Goal: Check status: Check status

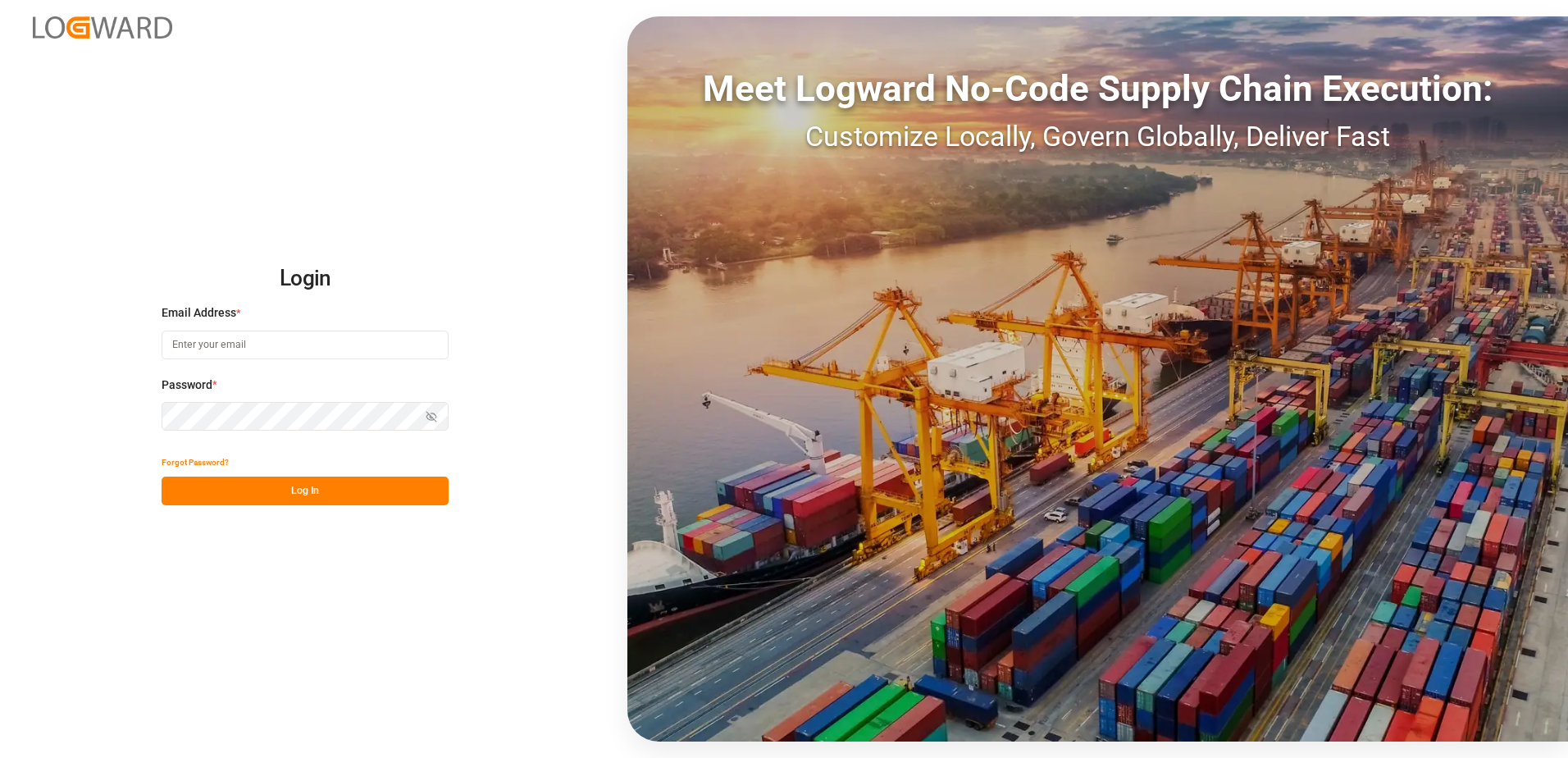
click at [307, 345] on input at bounding box center [304, 344] width 287 height 29
type input "[PERSON_NAME][EMAIL_ADDRESS][DOMAIN_NAME]"
click at [119, 411] on div "Login Email Address * [EMAIL_ADDRESS][DOMAIN_NAME] Password * Show password For…" at bounding box center [784, 379] width 1568 height 758
click at [175, 487] on button "Log In" at bounding box center [304, 490] width 287 height 29
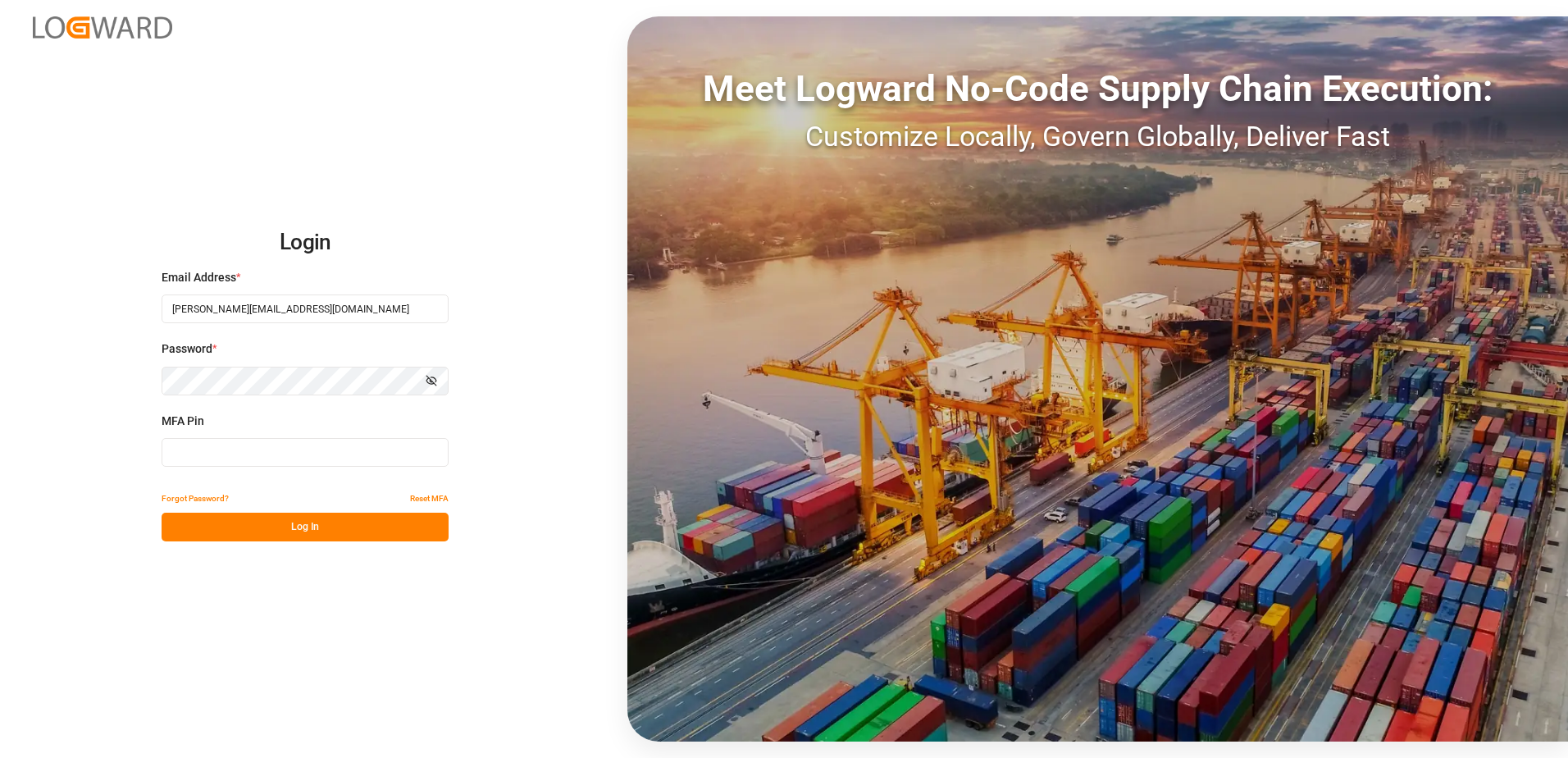
click at [192, 456] on input at bounding box center [304, 452] width 287 height 29
type input "540999"
click at [269, 531] on button "Log In" at bounding box center [304, 526] width 287 height 29
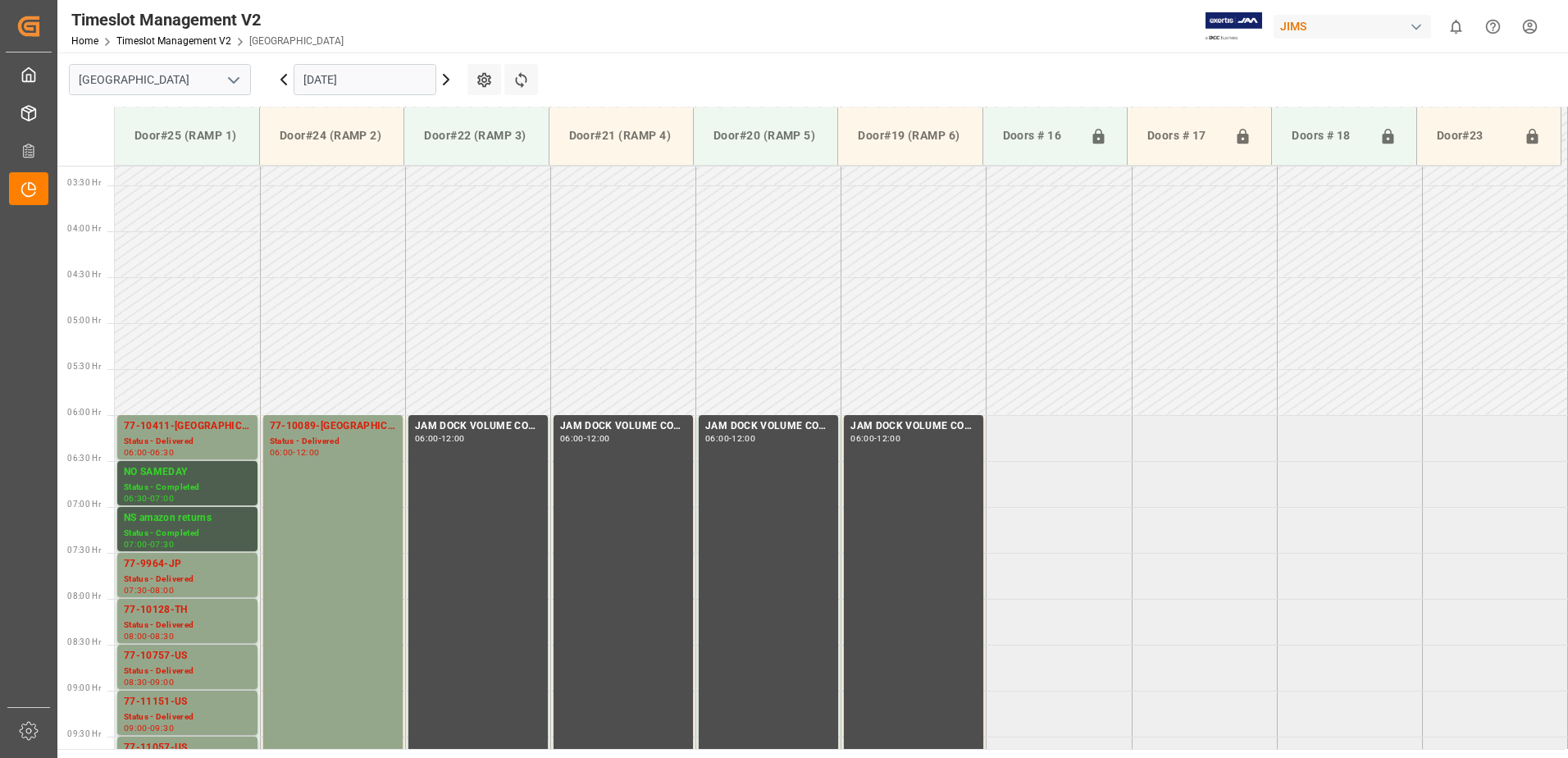
scroll to position [273, 0]
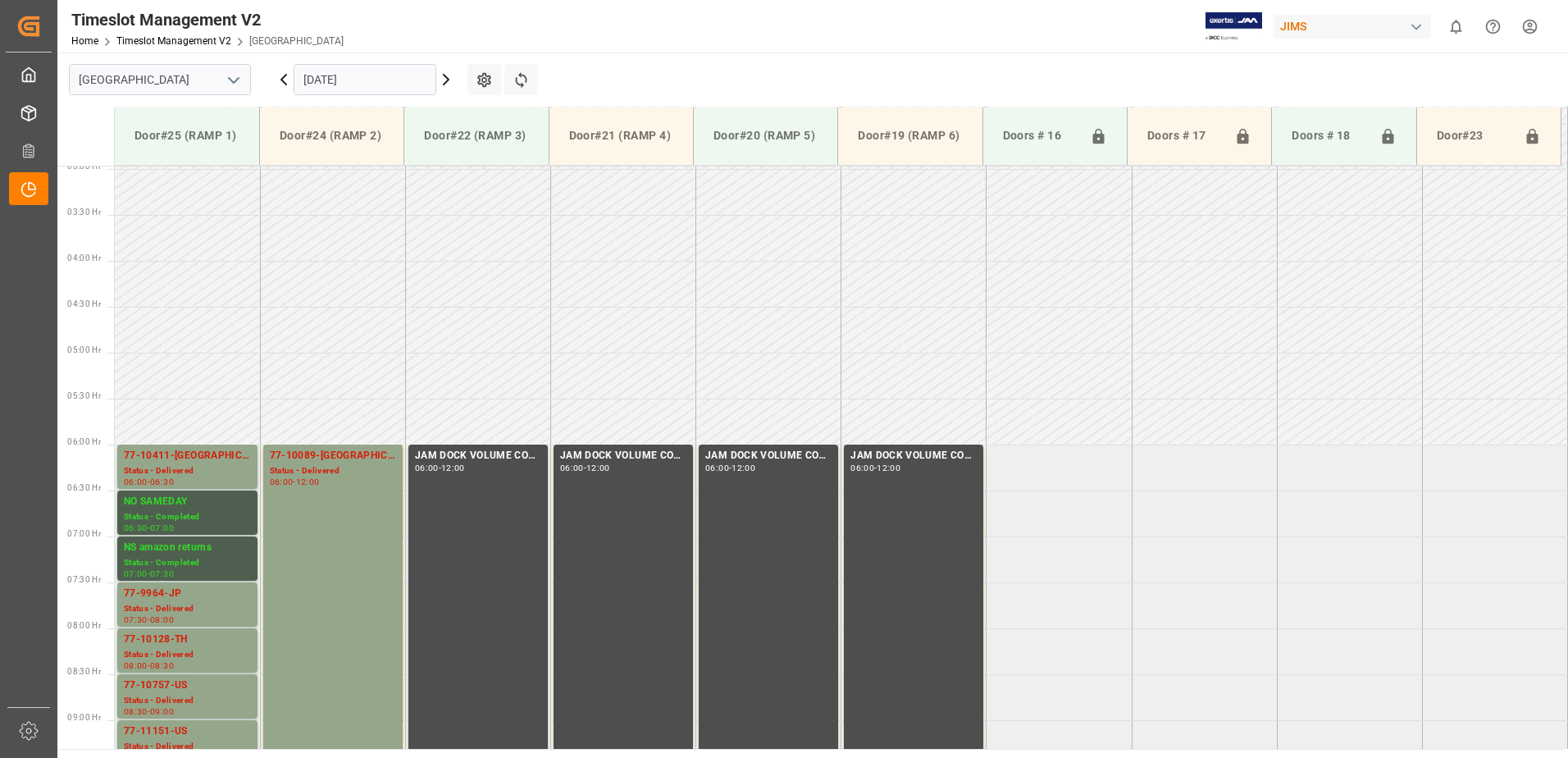
click at [281, 78] on icon at bounding box center [283, 79] width 5 height 10
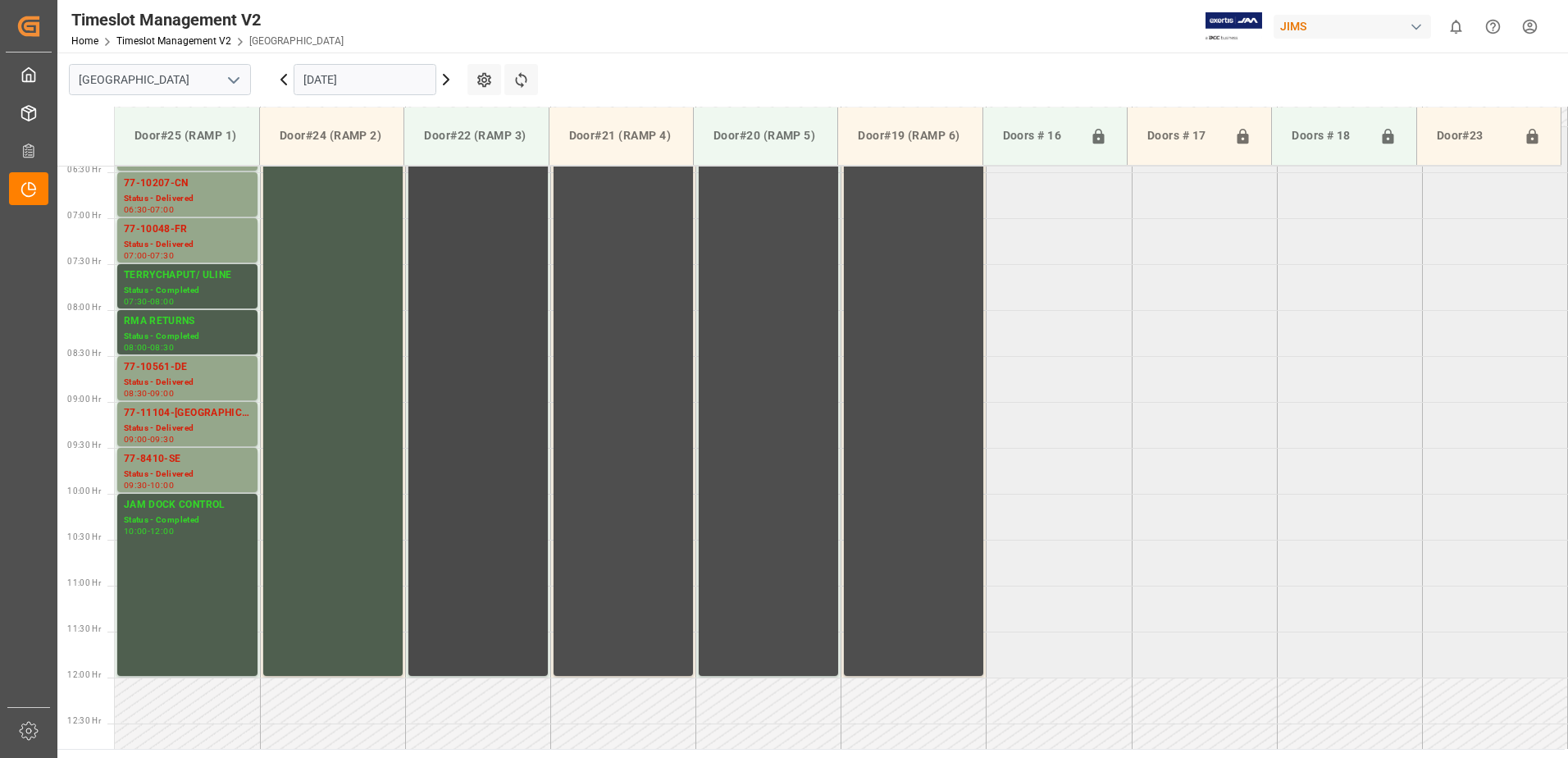
scroll to position [509, 0]
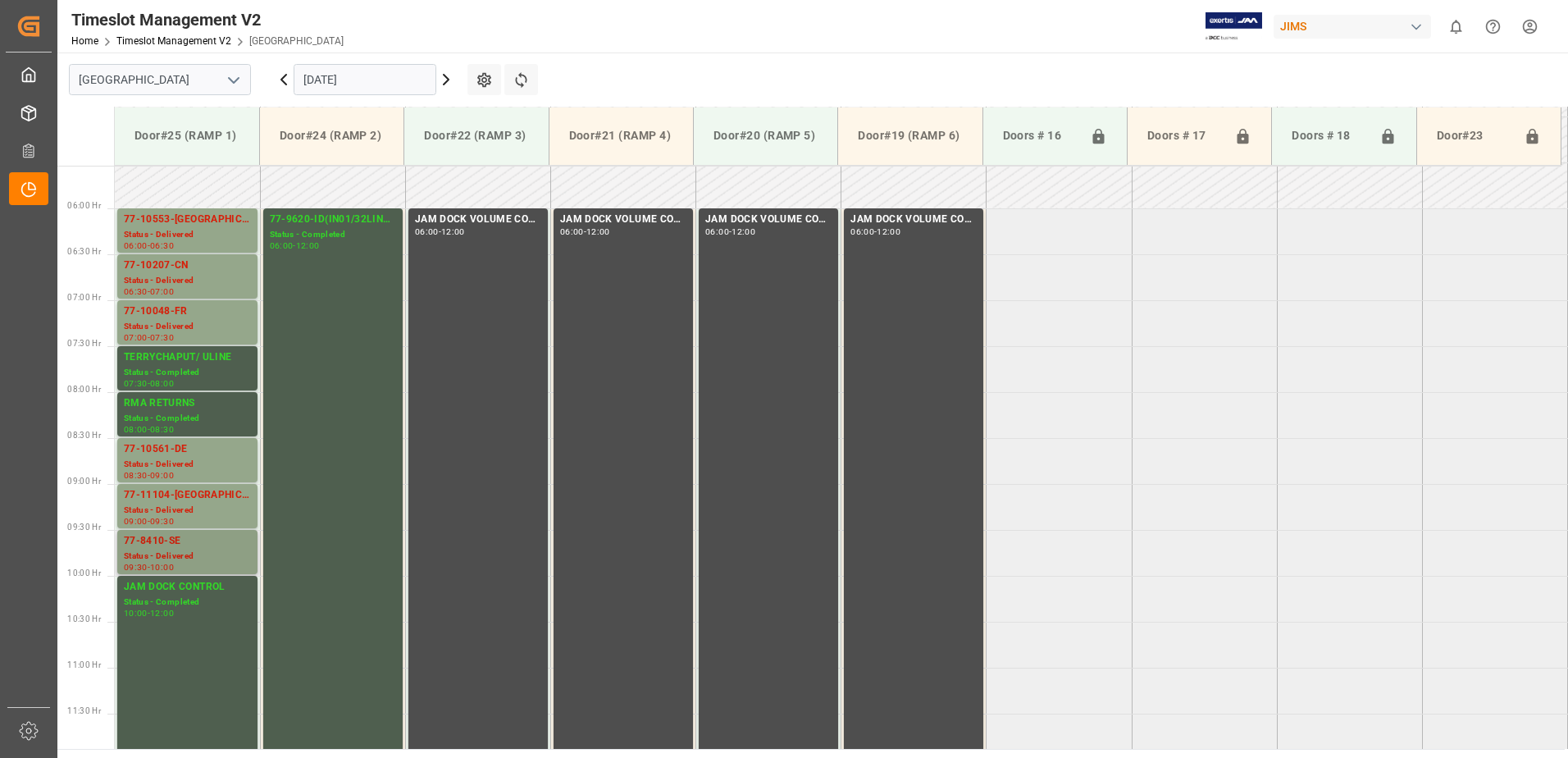
click at [179, 550] on div "Status - Delivered" at bounding box center [188, 556] width 127 height 14
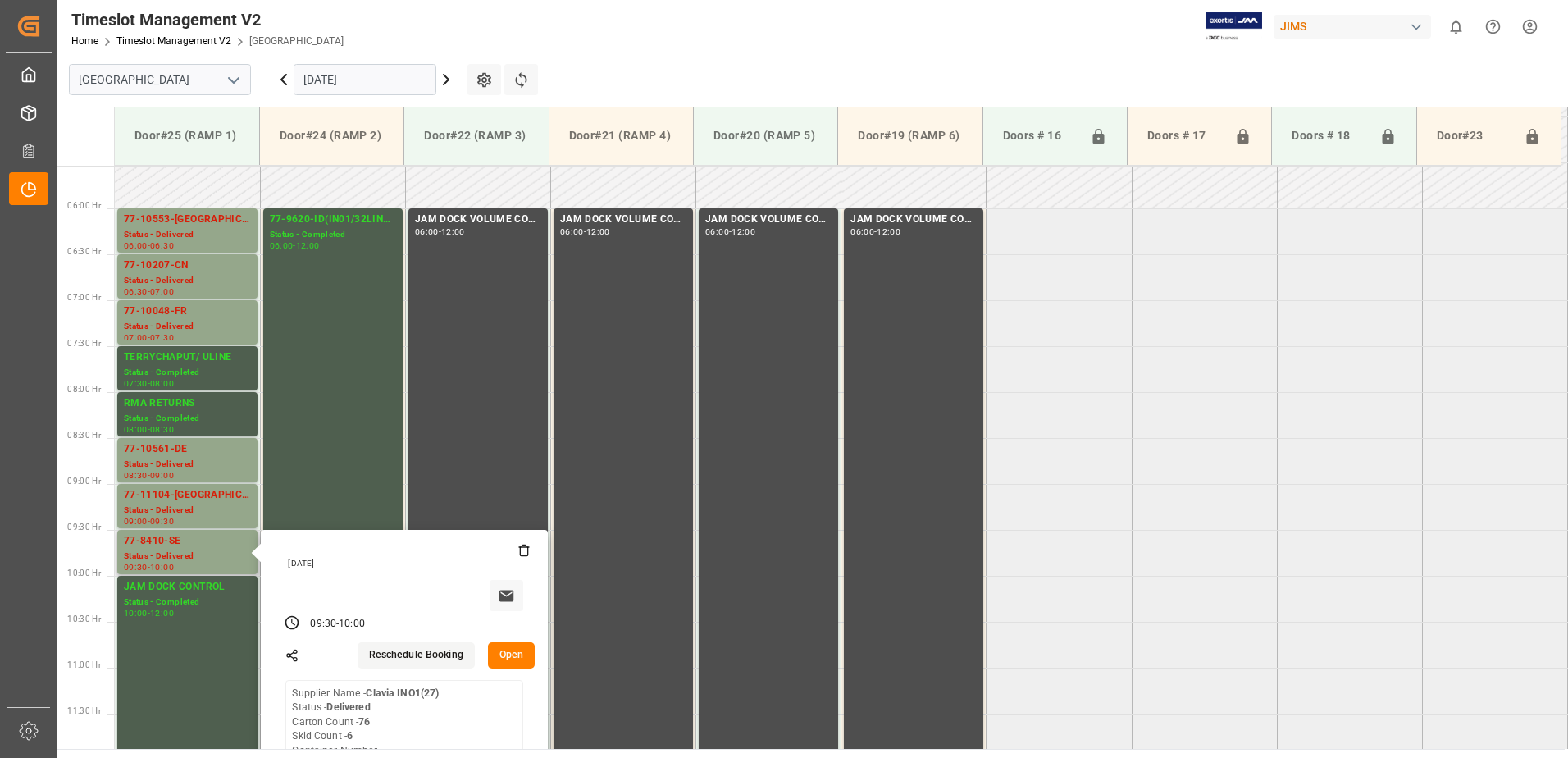
click at [511, 656] on button "Open" at bounding box center [511, 655] width 48 height 26
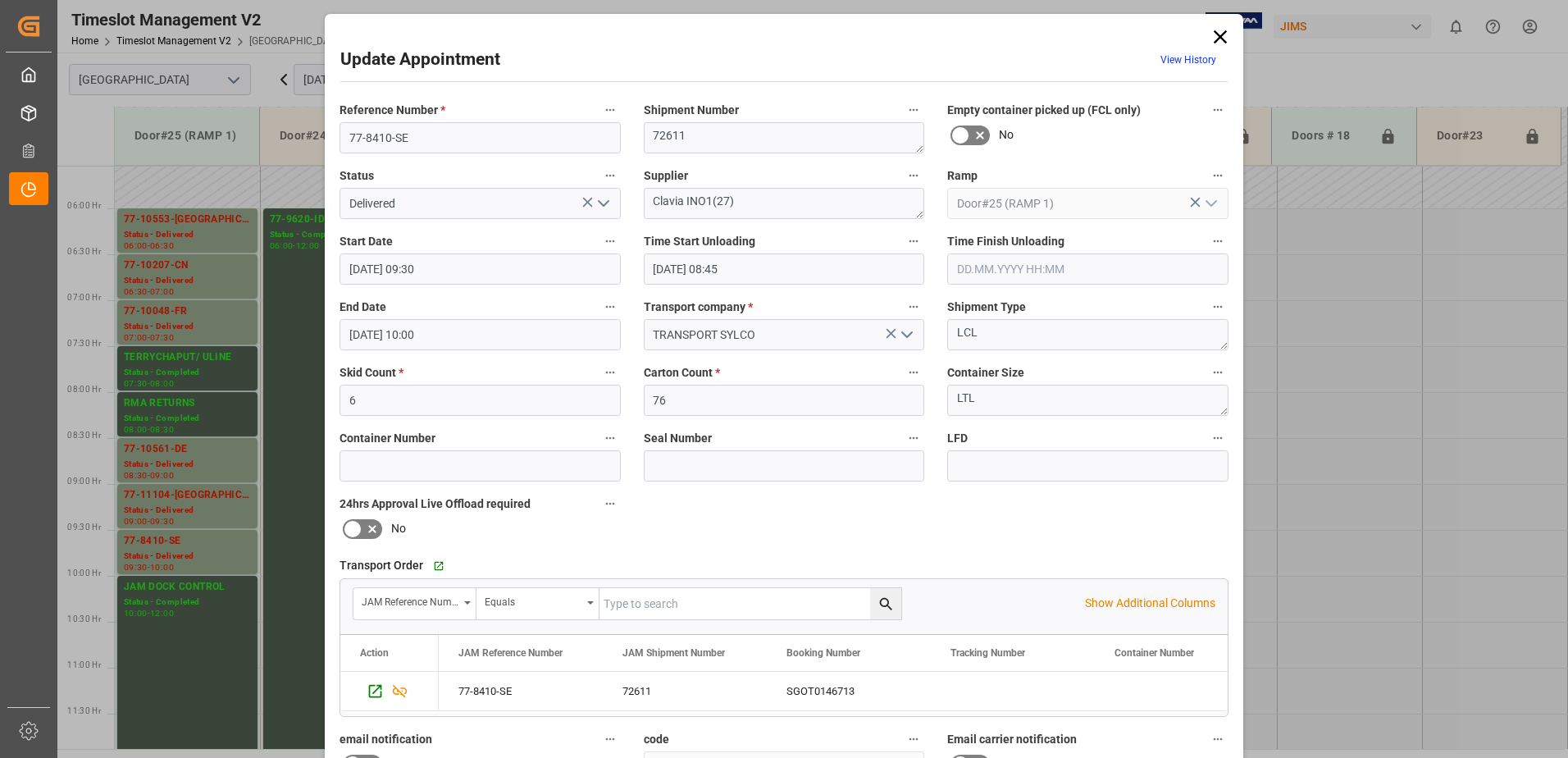
click at [969, 271] on input "text" at bounding box center [1087, 268] width 281 height 31
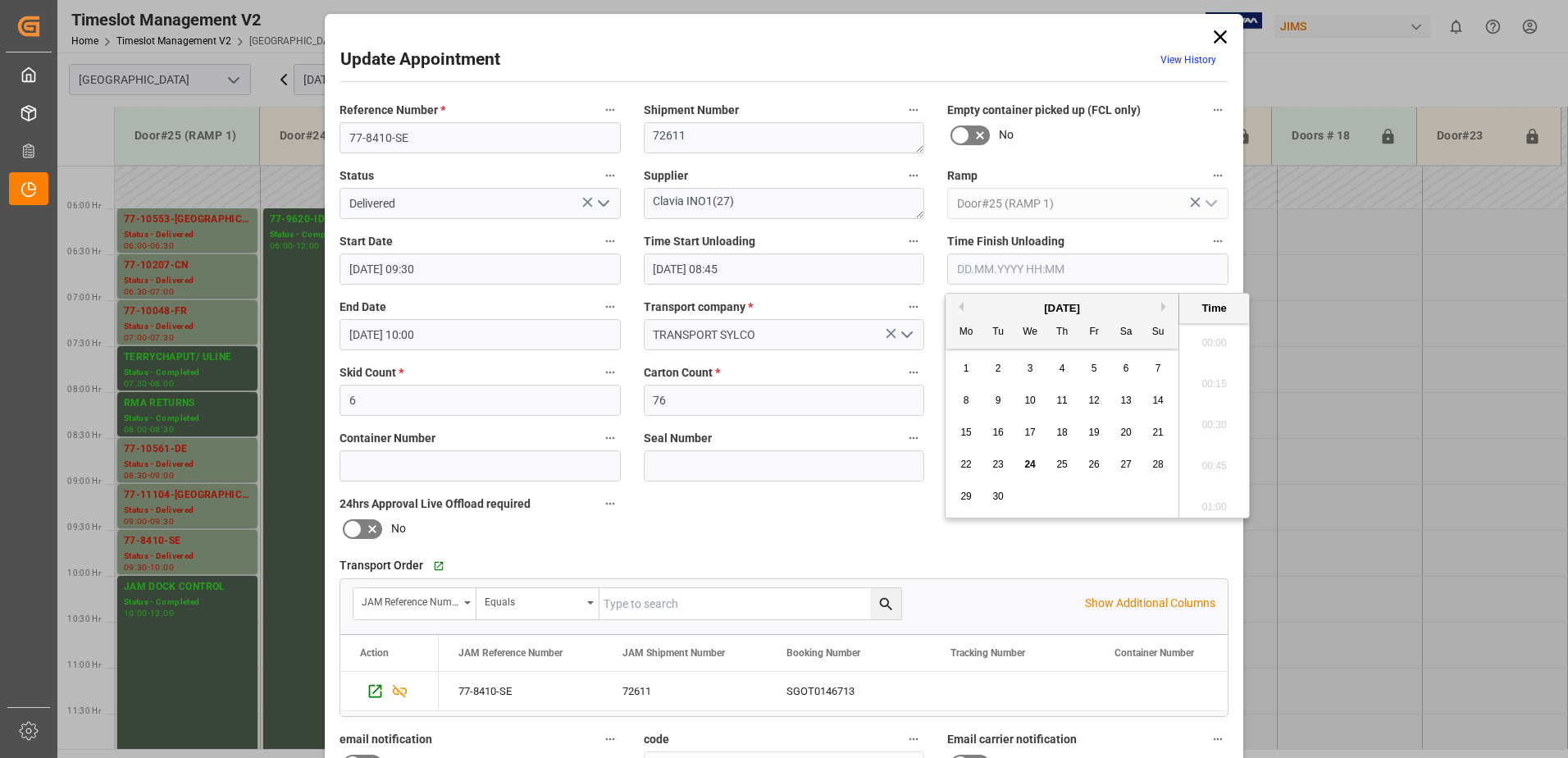
scroll to position [2097, 0]
click at [995, 464] on span "23" at bounding box center [997, 464] width 10 height 11
click at [1212, 421] on li "09:15" at bounding box center [1213, 420] width 70 height 41
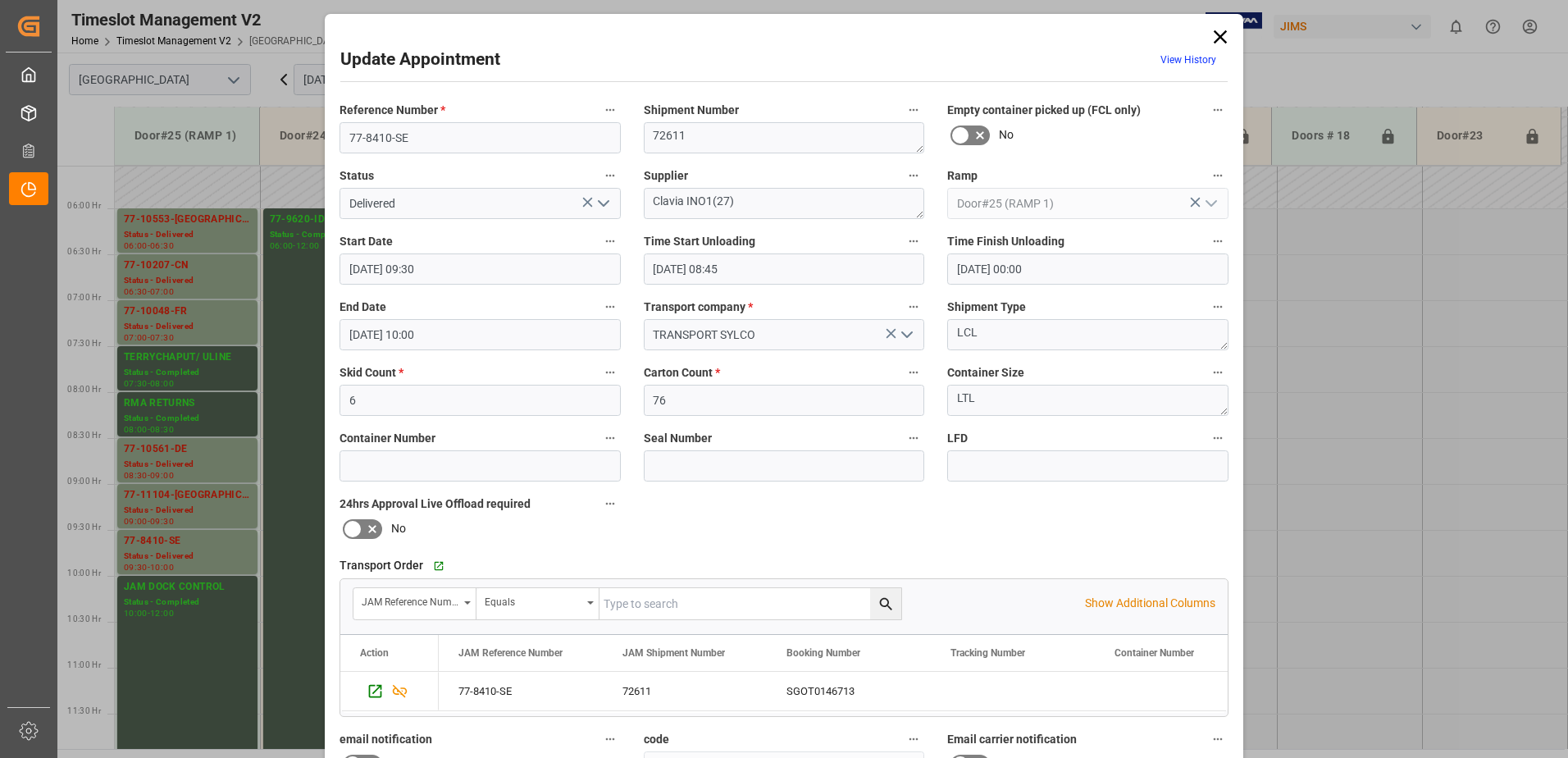
type input "[DATE] 09:15"
click at [604, 202] on polyline "open menu" at bounding box center [603, 203] width 10 height 5
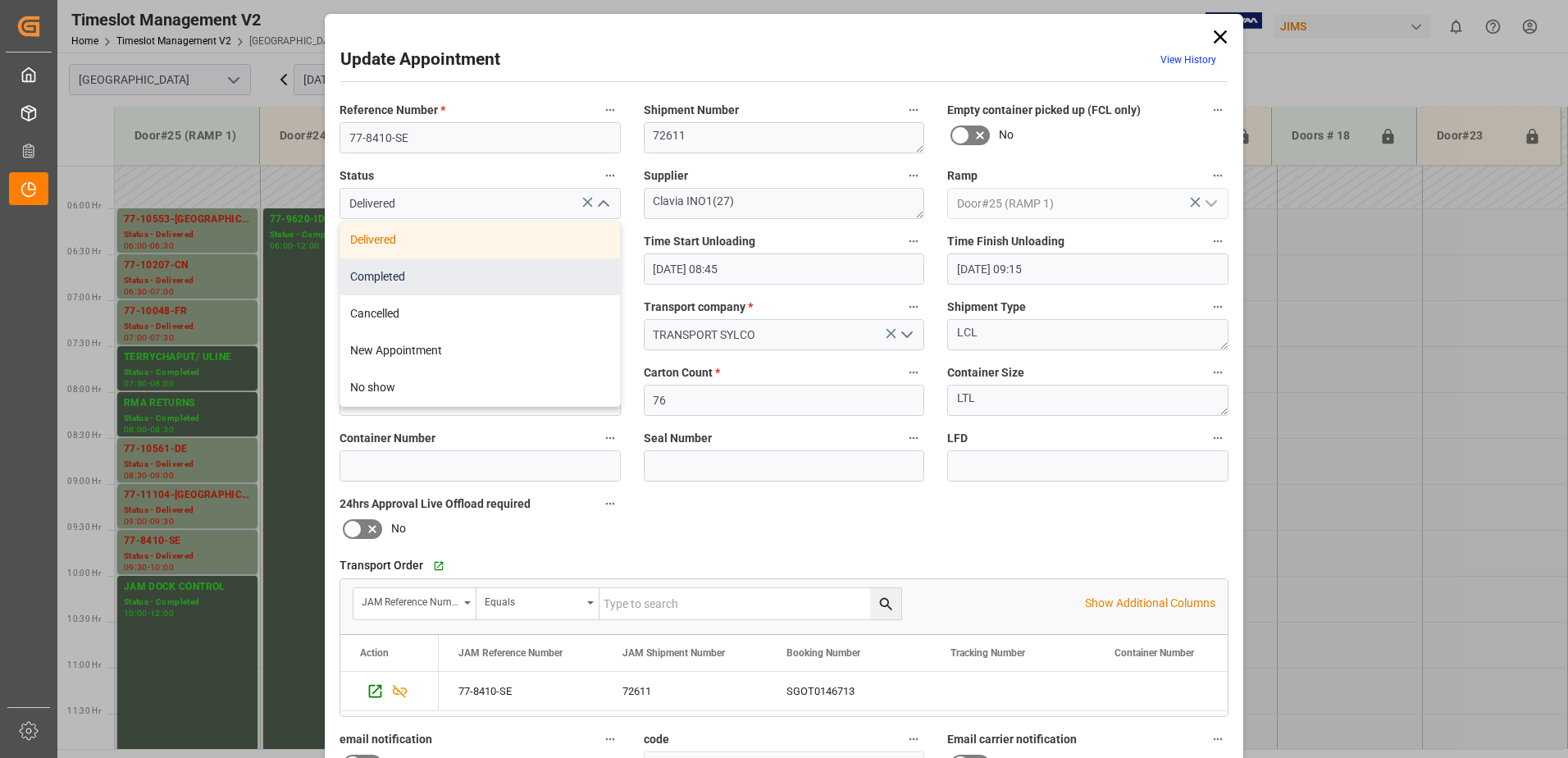
click at [501, 268] on div "Completed" at bounding box center [481, 277] width 280 height 37
type input "Completed"
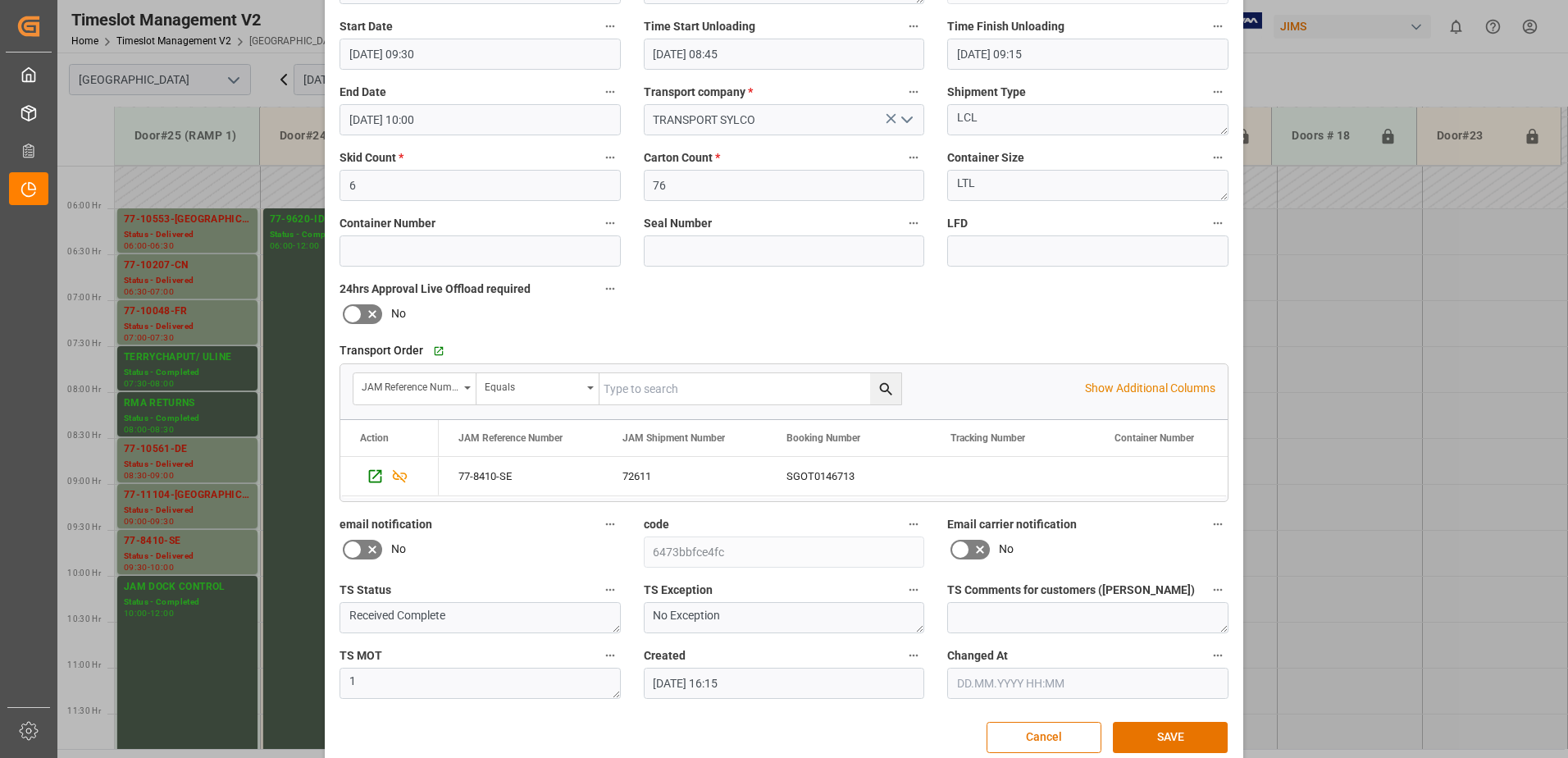
scroll to position [240, 0]
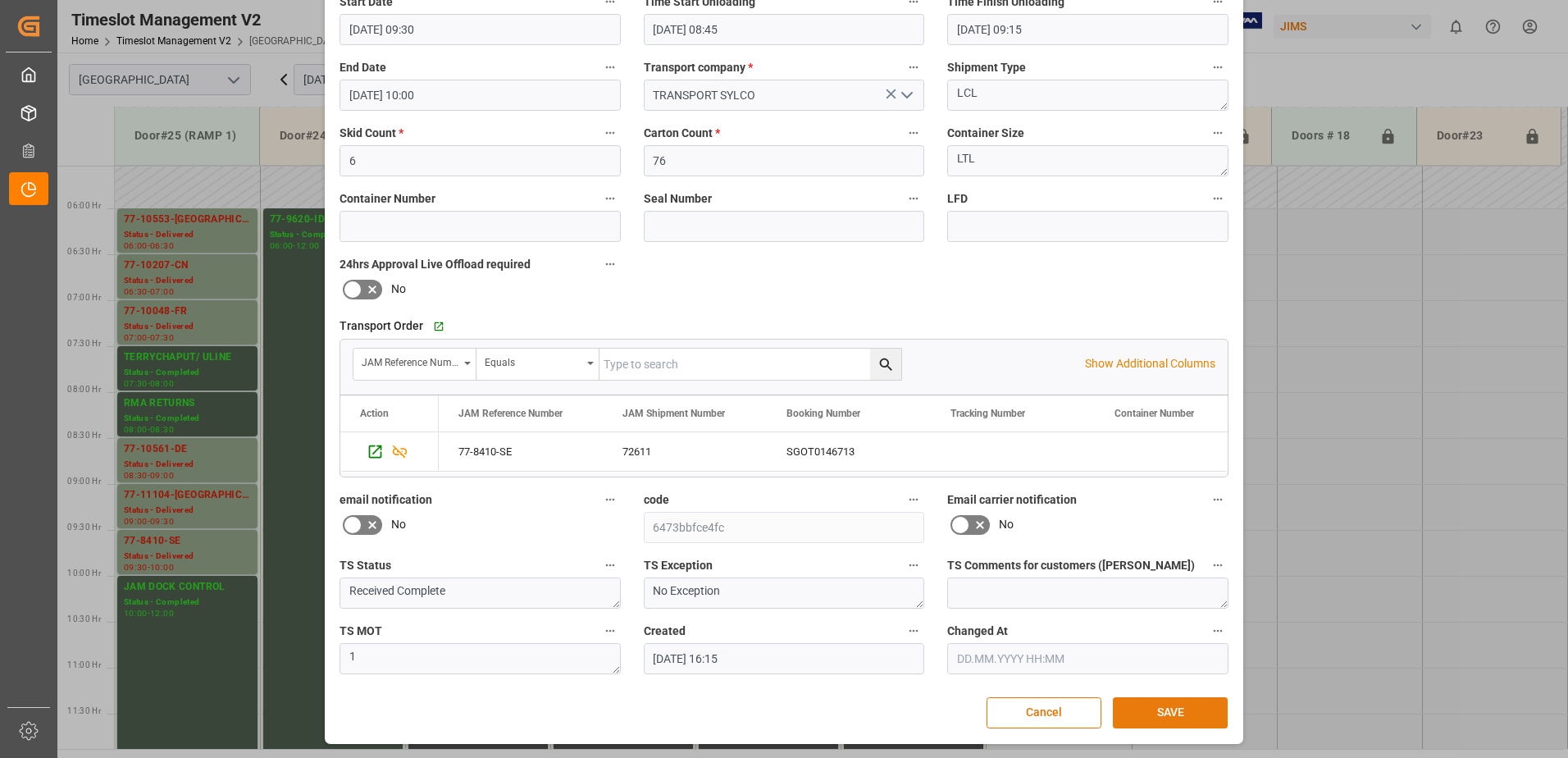
click at [1156, 712] on button "SAVE" at bounding box center [1169, 712] width 115 height 31
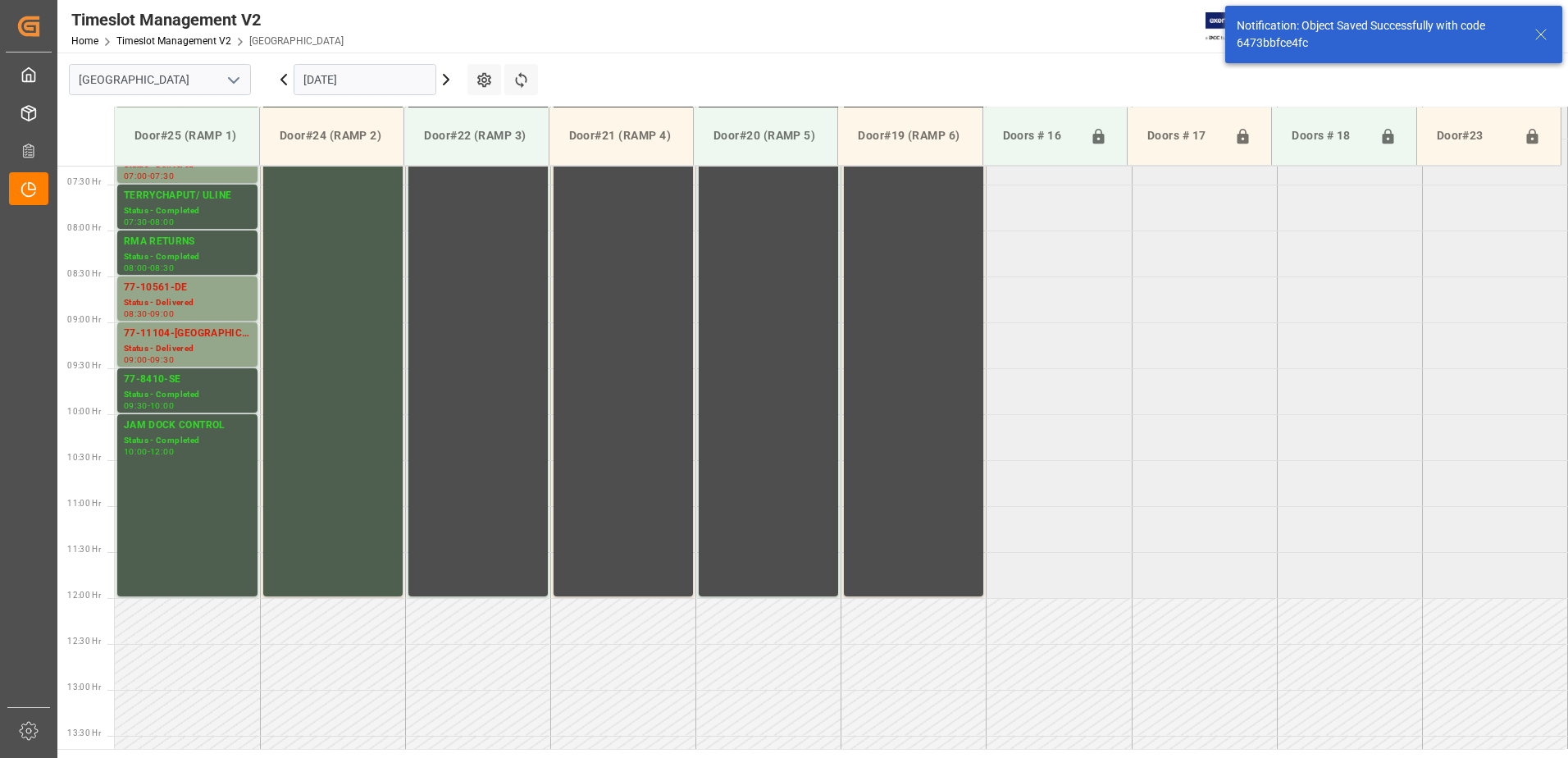
scroll to position [725, 0]
